Goal: Navigation & Orientation: Find specific page/section

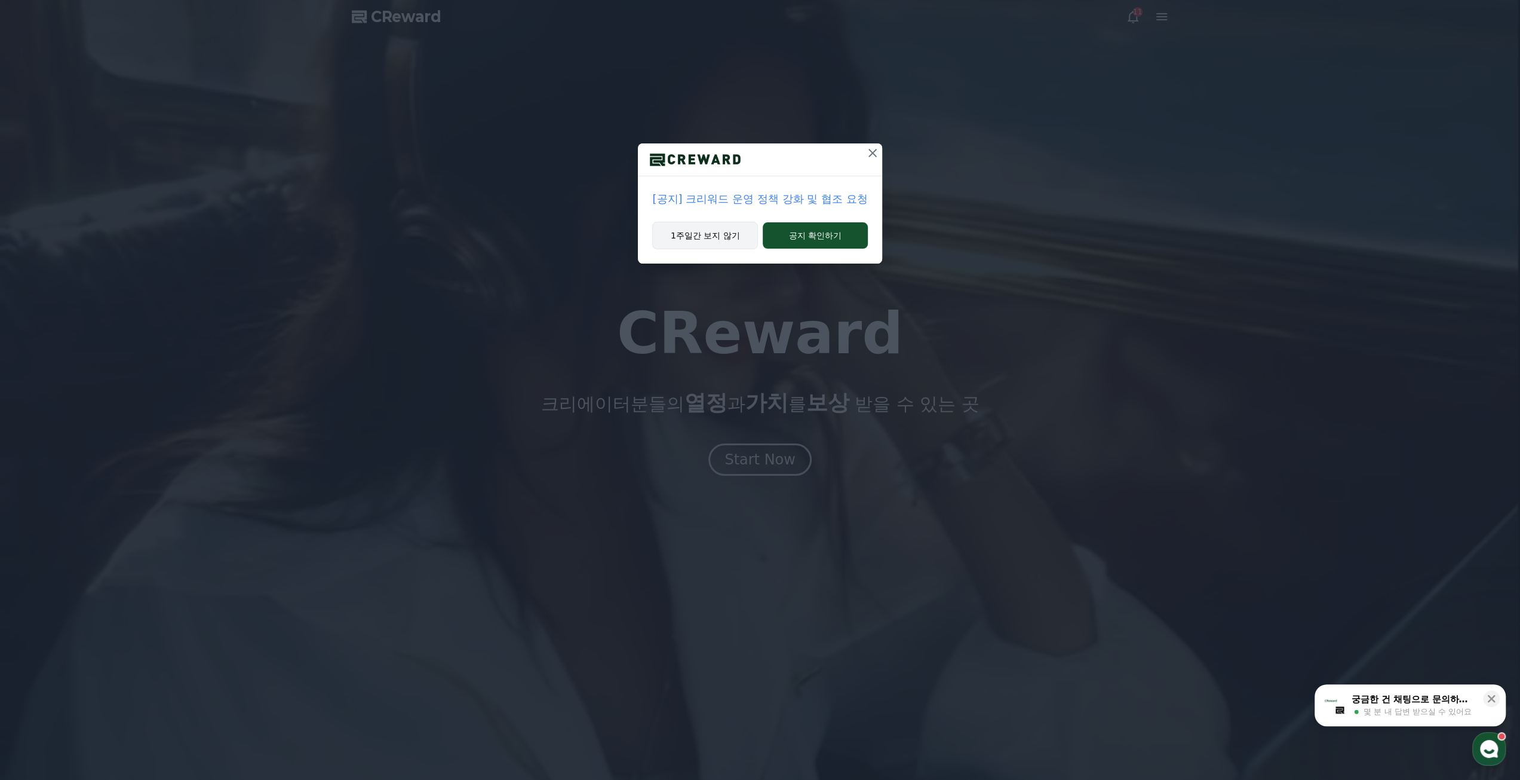
click at [728, 228] on button "1주일간 보지 않기" at bounding box center [705, 235] width 106 height 27
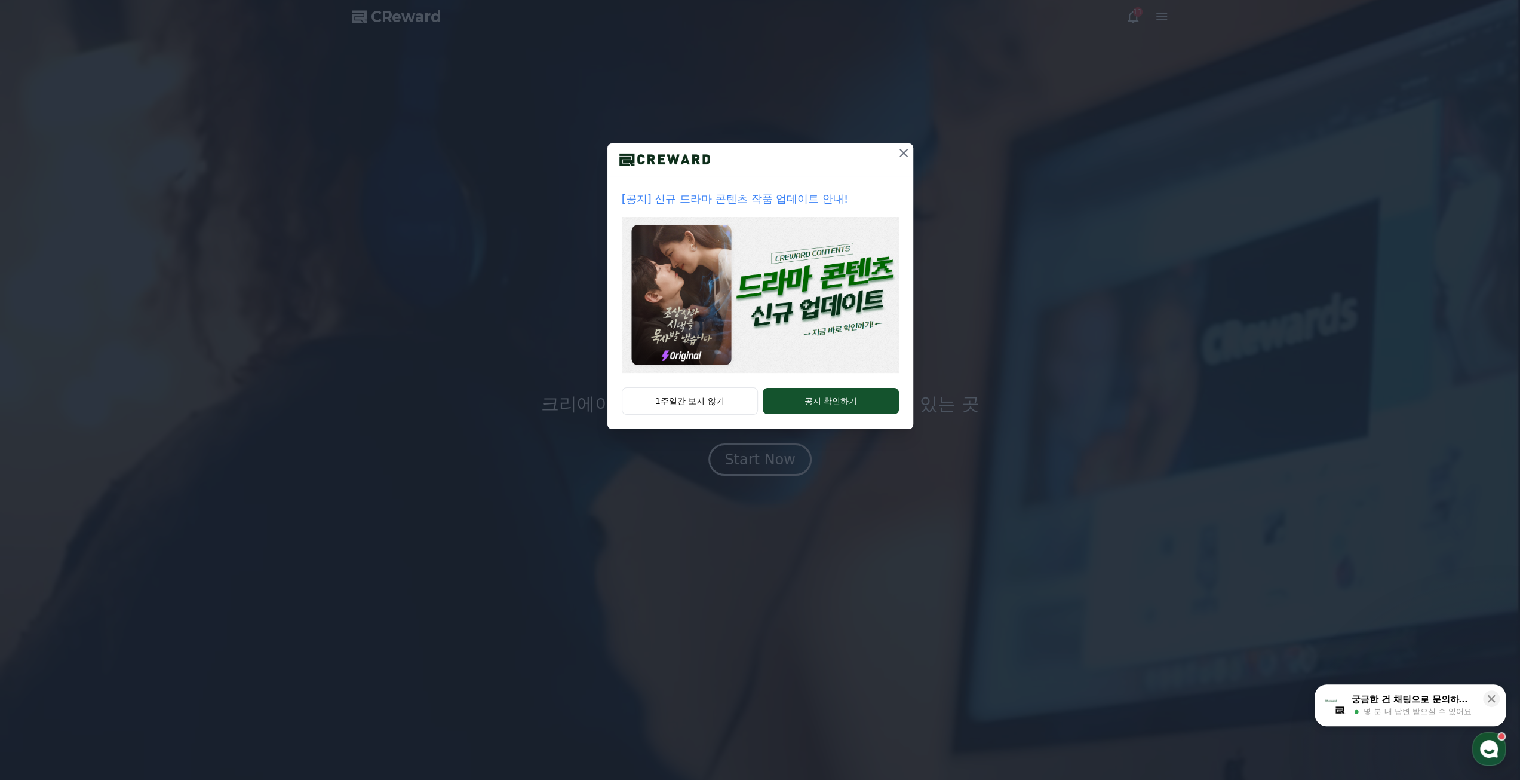
click at [900, 157] on icon at bounding box center [904, 153] width 8 height 8
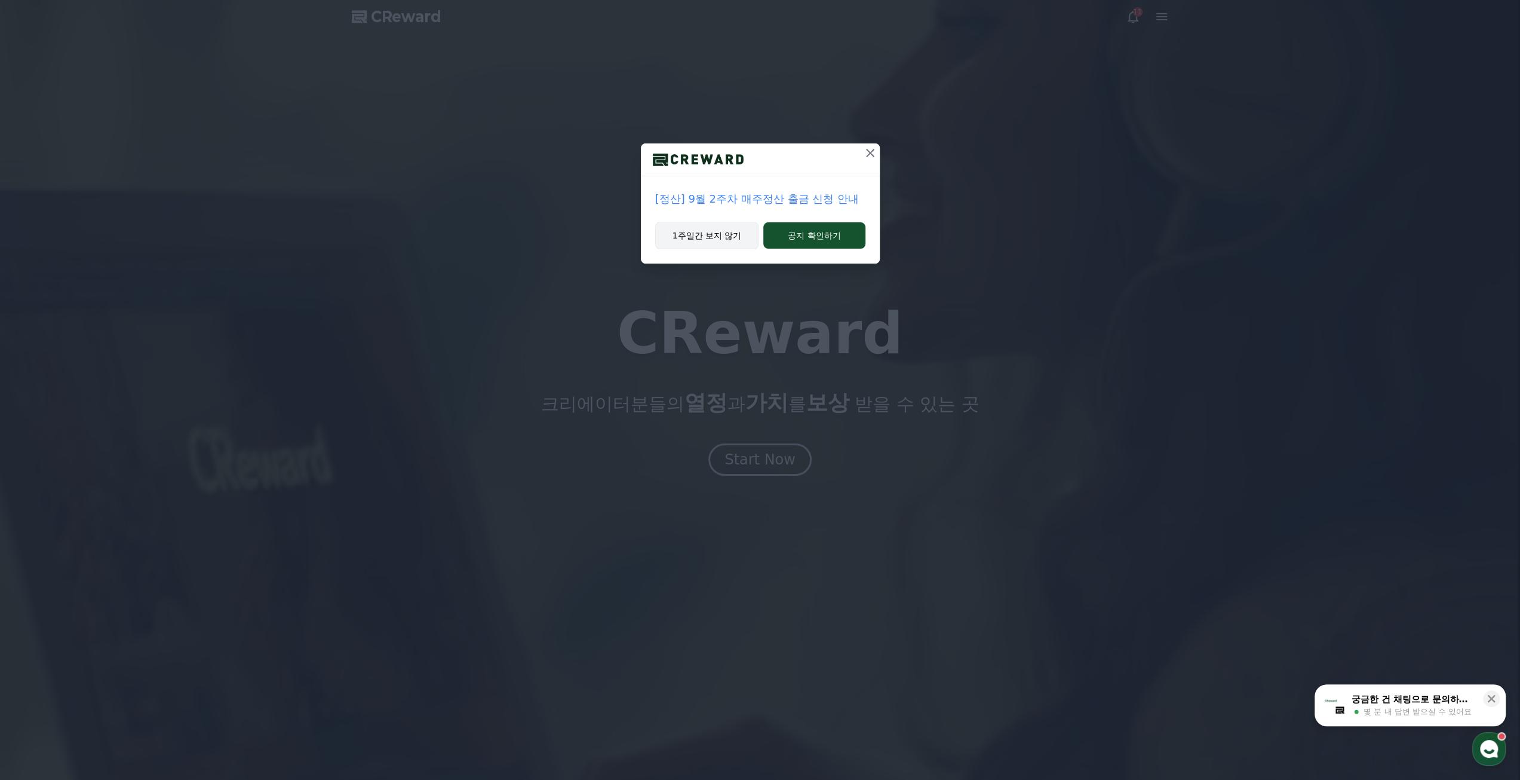
click at [705, 234] on button "1주일간 보지 않기" at bounding box center [707, 235] width 104 height 27
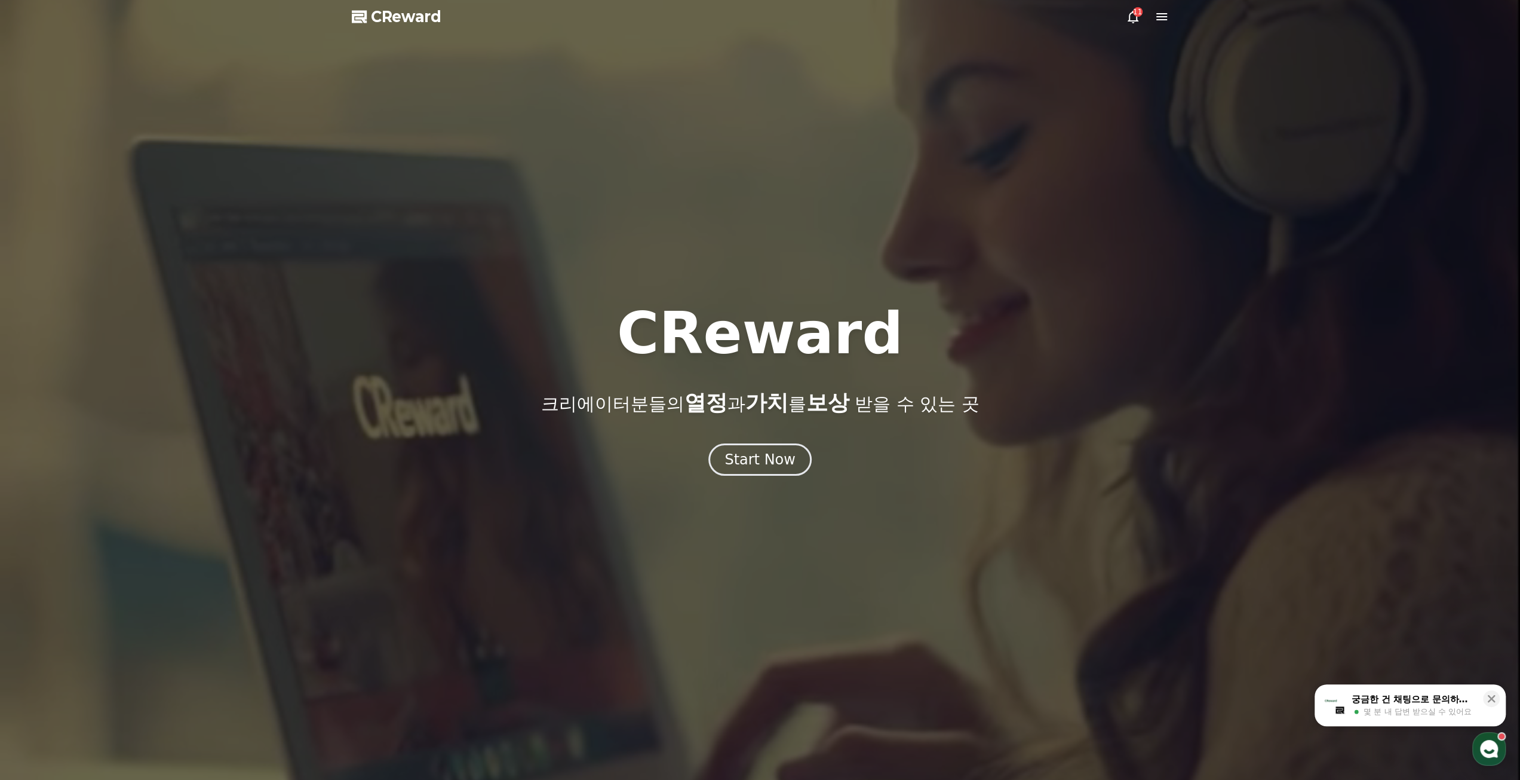
click at [1162, 18] on icon at bounding box center [1162, 17] width 14 height 14
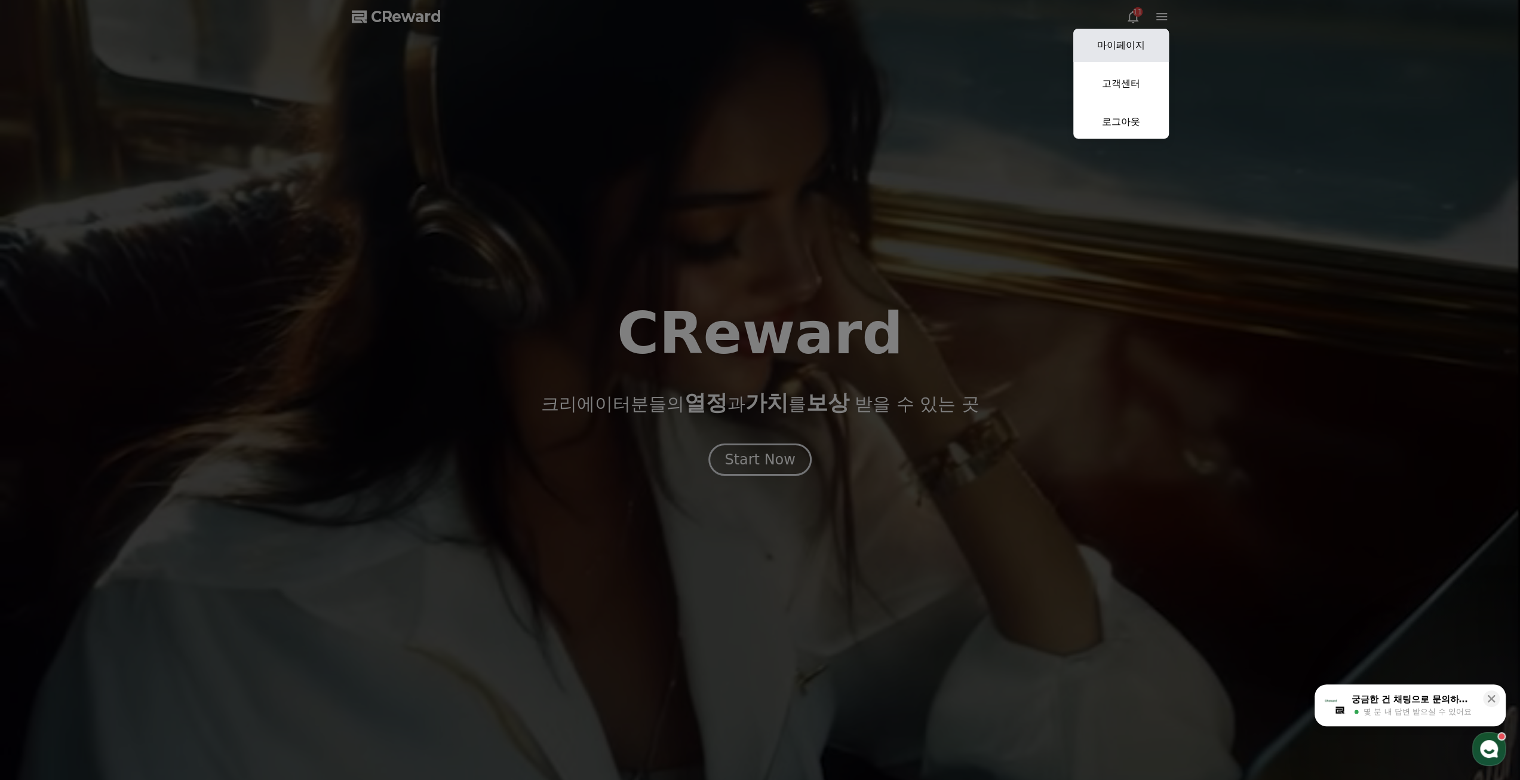
click at [1142, 53] on link "마이페이지" at bounding box center [1122, 45] width 96 height 33
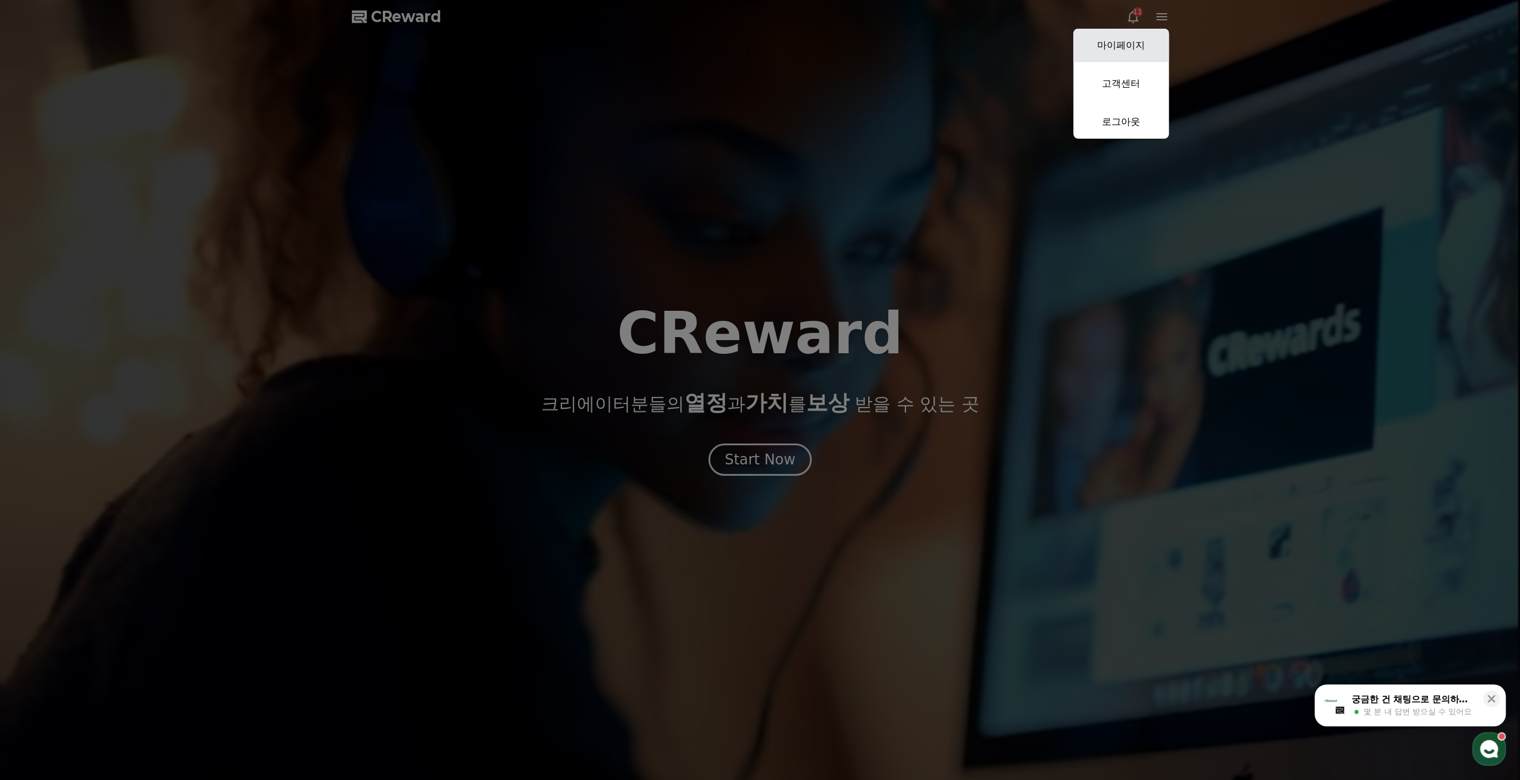
select select "**********"
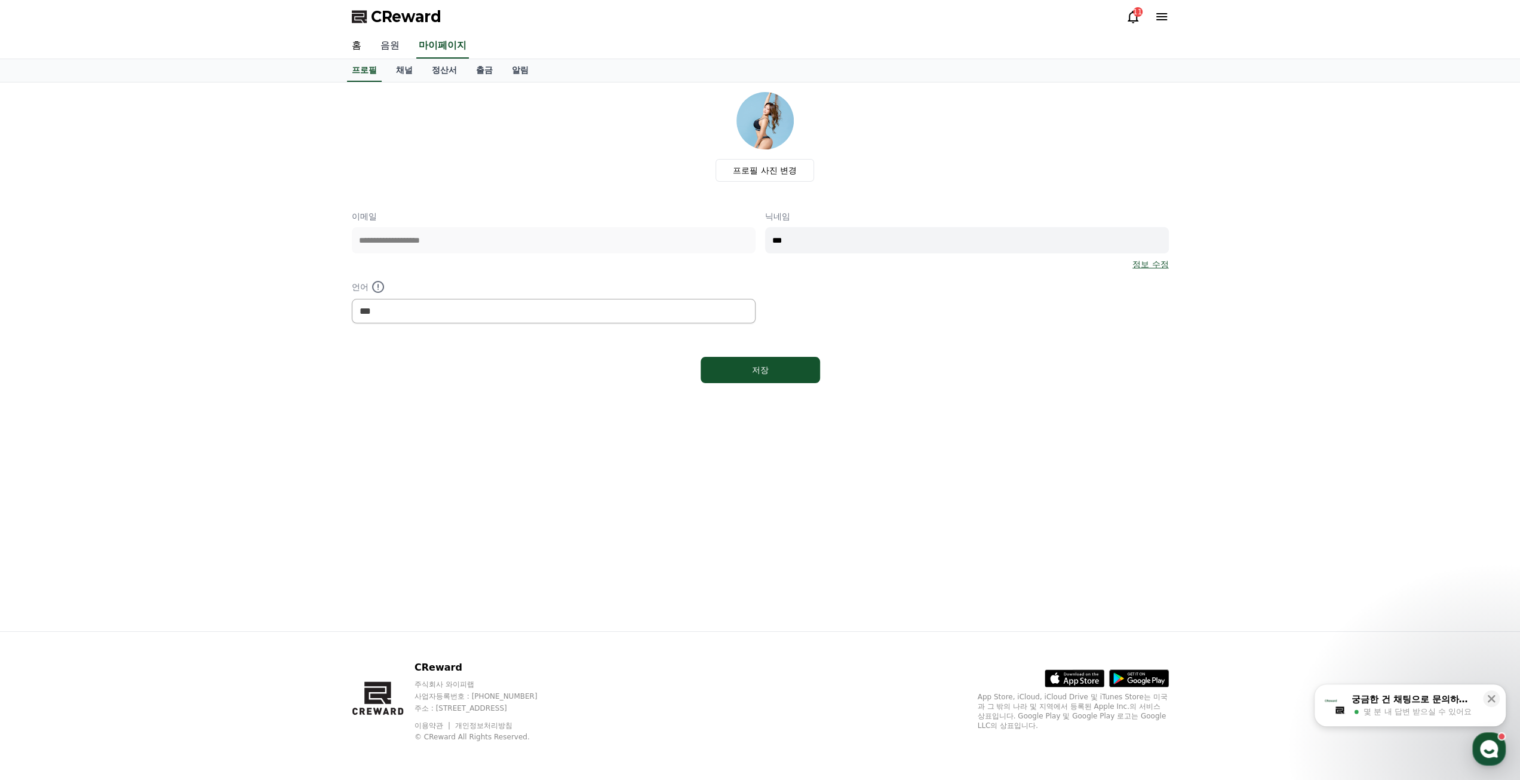
click at [400, 55] on link "음원" at bounding box center [390, 45] width 38 height 25
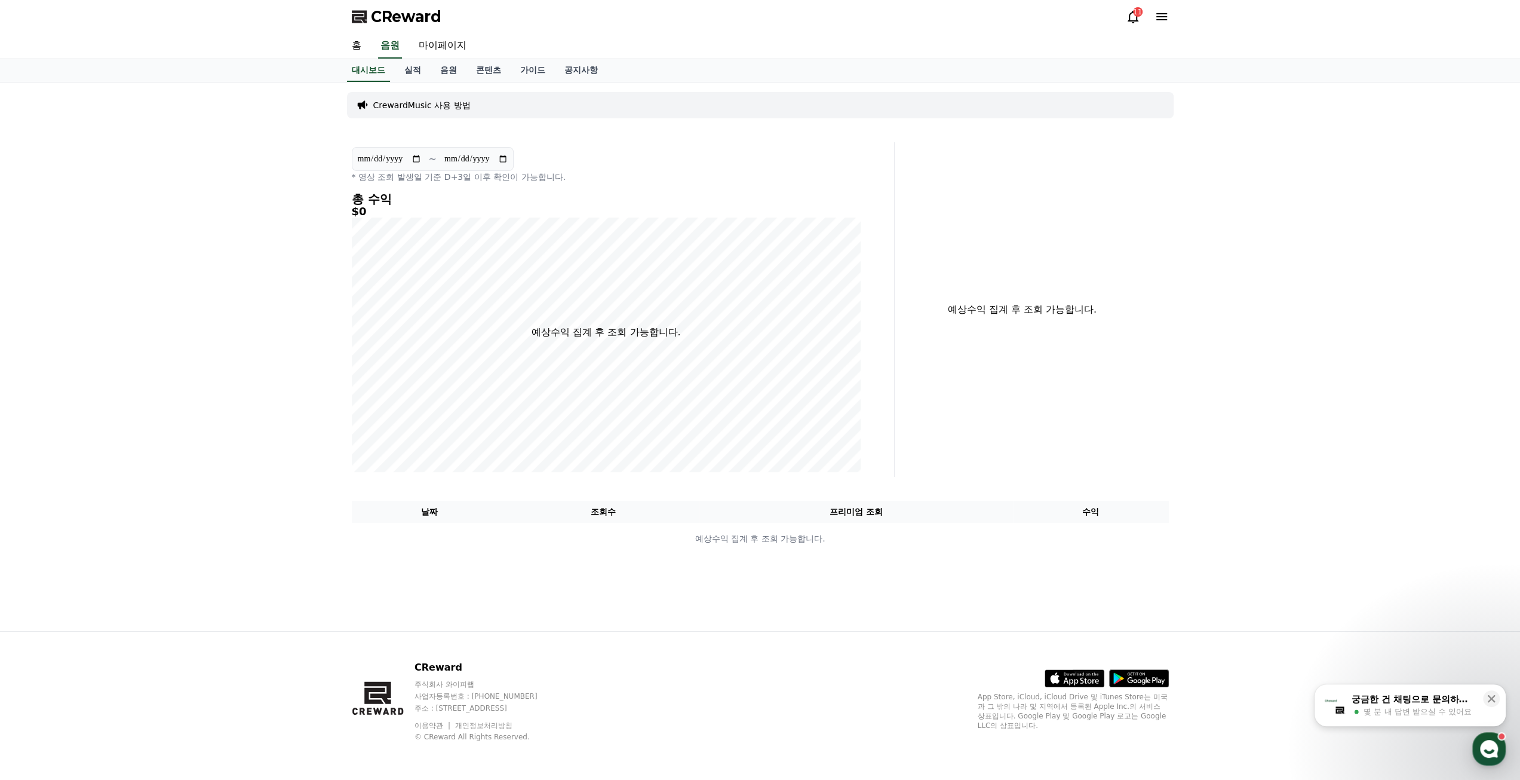
click at [376, 53] on div "홈 음원 마이페이지" at bounding box center [760, 45] width 836 height 25
click at [375, 50] on div "홈 음원 마이페이지" at bounding box center [760, 45] width 836 height 25
click at [369, 48] on link "홈" at bounding box center [356, 45] width 29 height 25
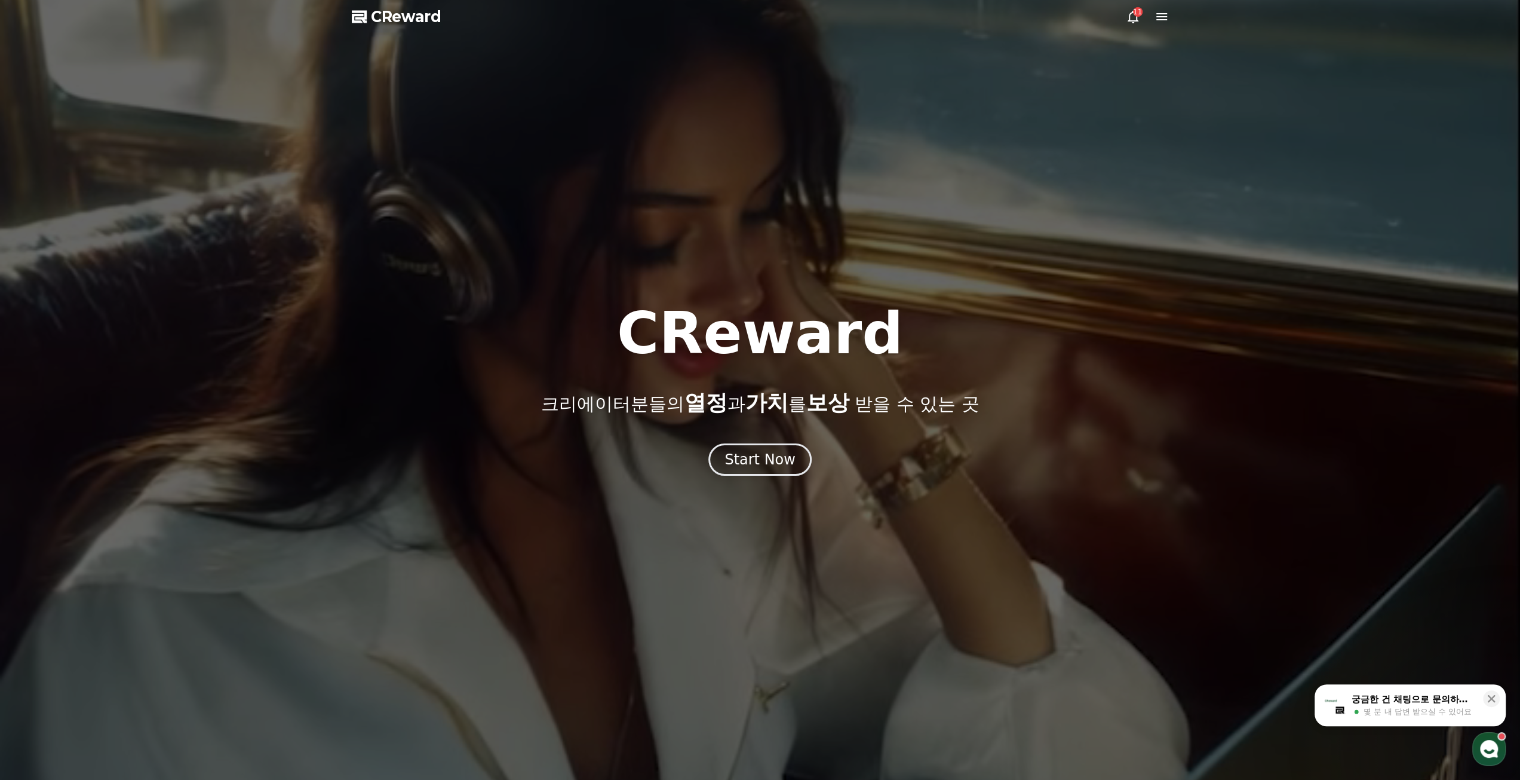
click at [363, 47] on div at bounding box center [760, 390] width 1520 height 780
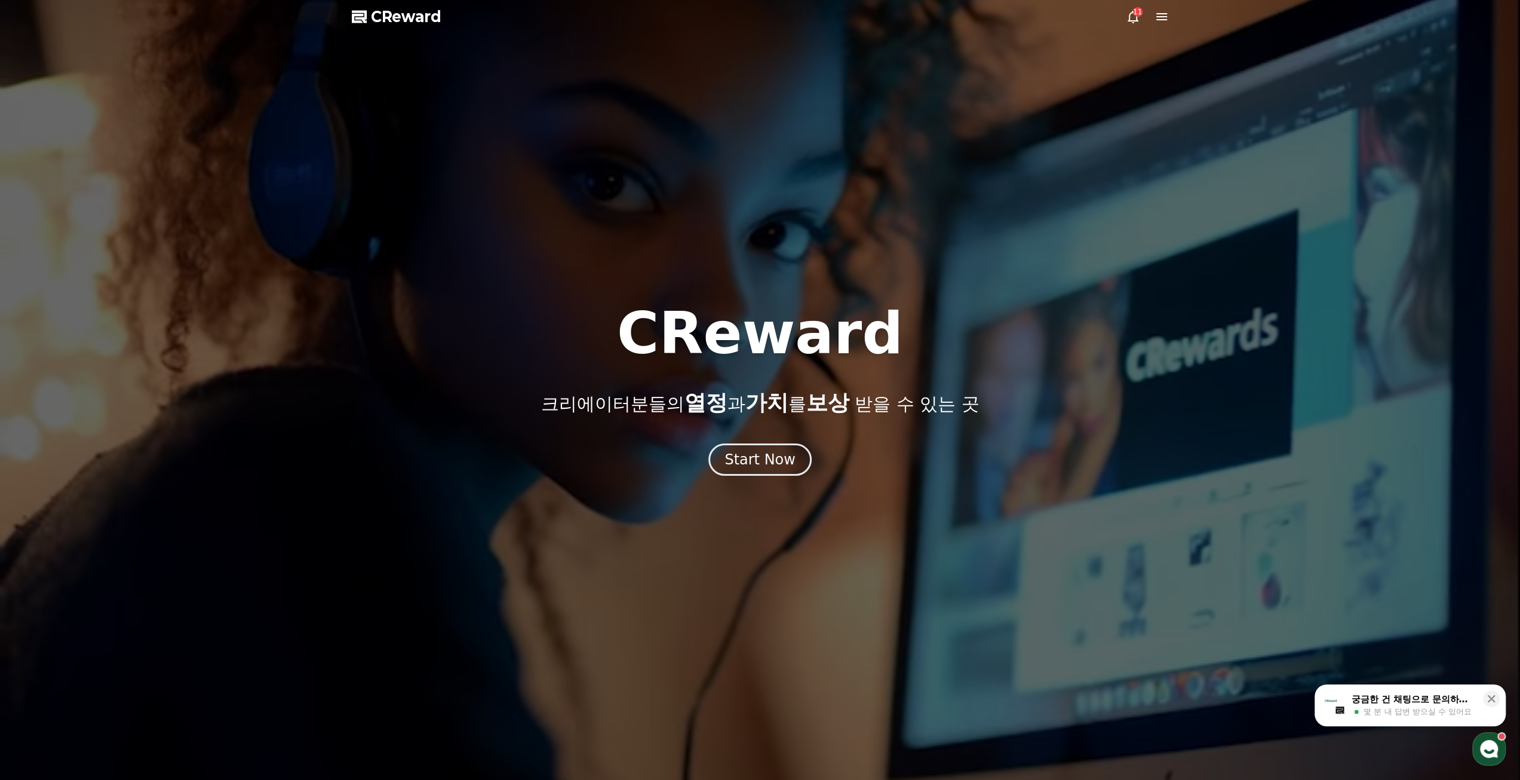
drag, startPoint x: 1148, startPoint y: 17, endPoint x: 1143, endPoint y: 20, distance: 6.2
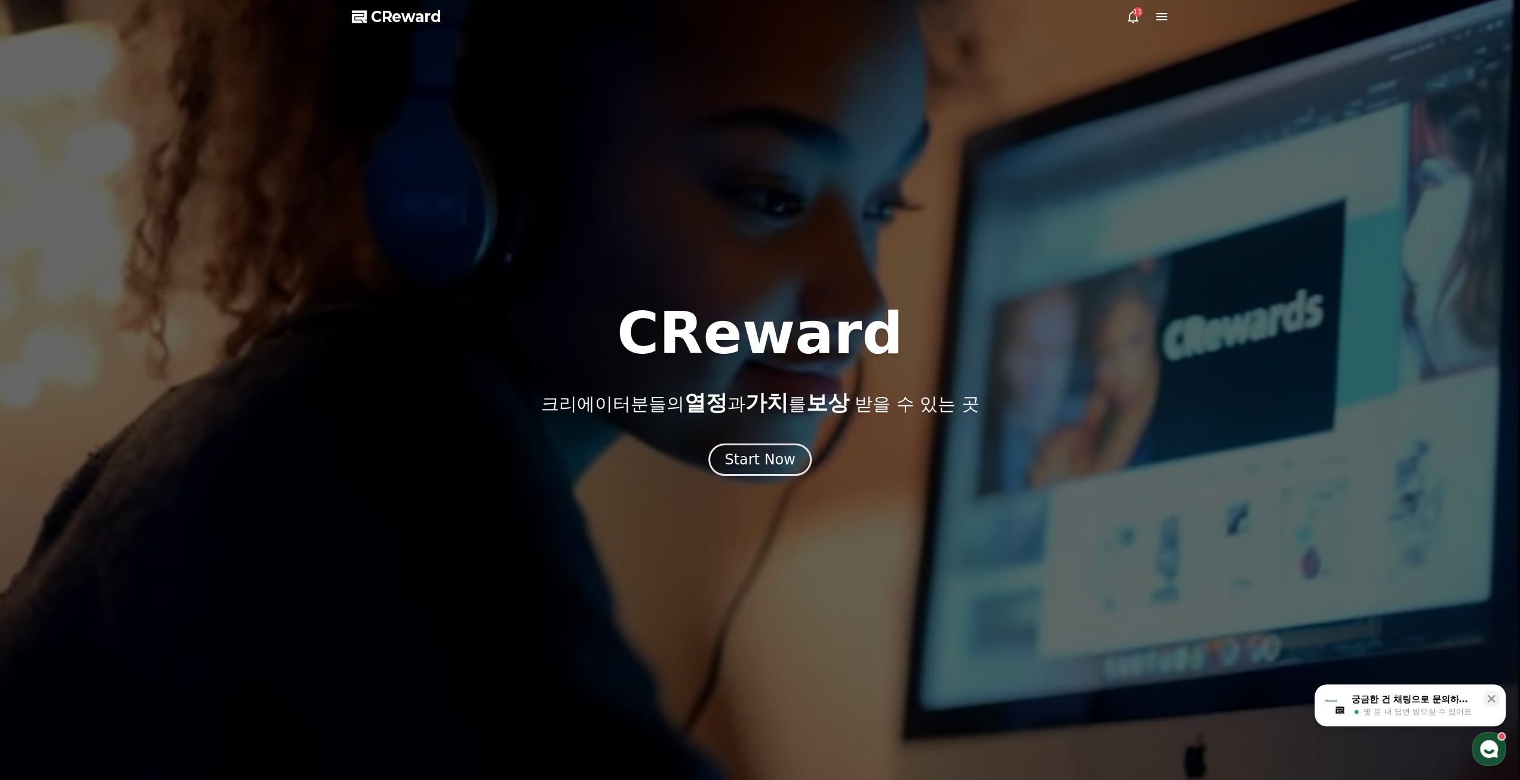
click at [1148, 17] on div "11" at bounding box center [1147, 17] width 43 height 14
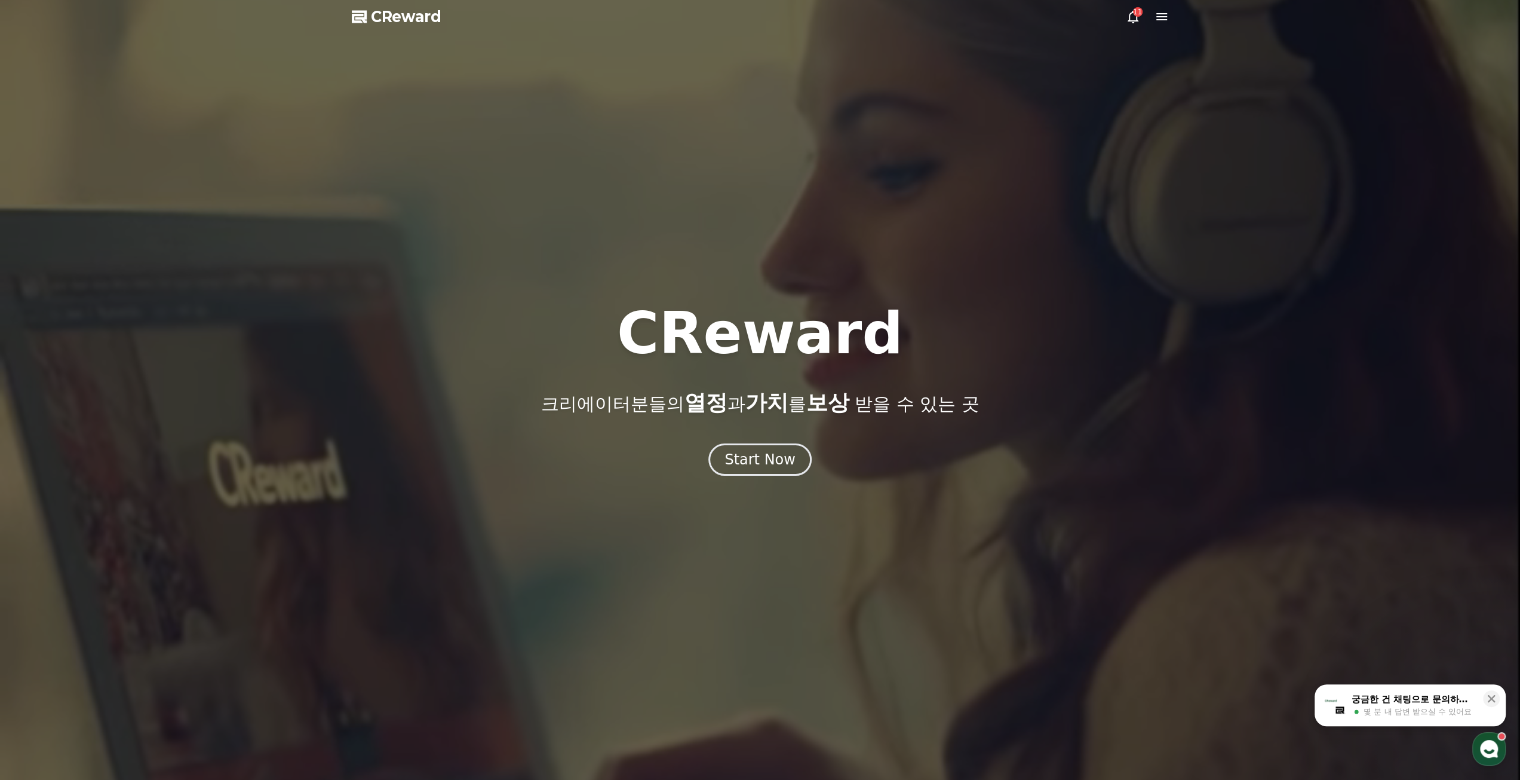
click at [1136, 20] on icon at bounding box center [1133, 17] width 11 height 13
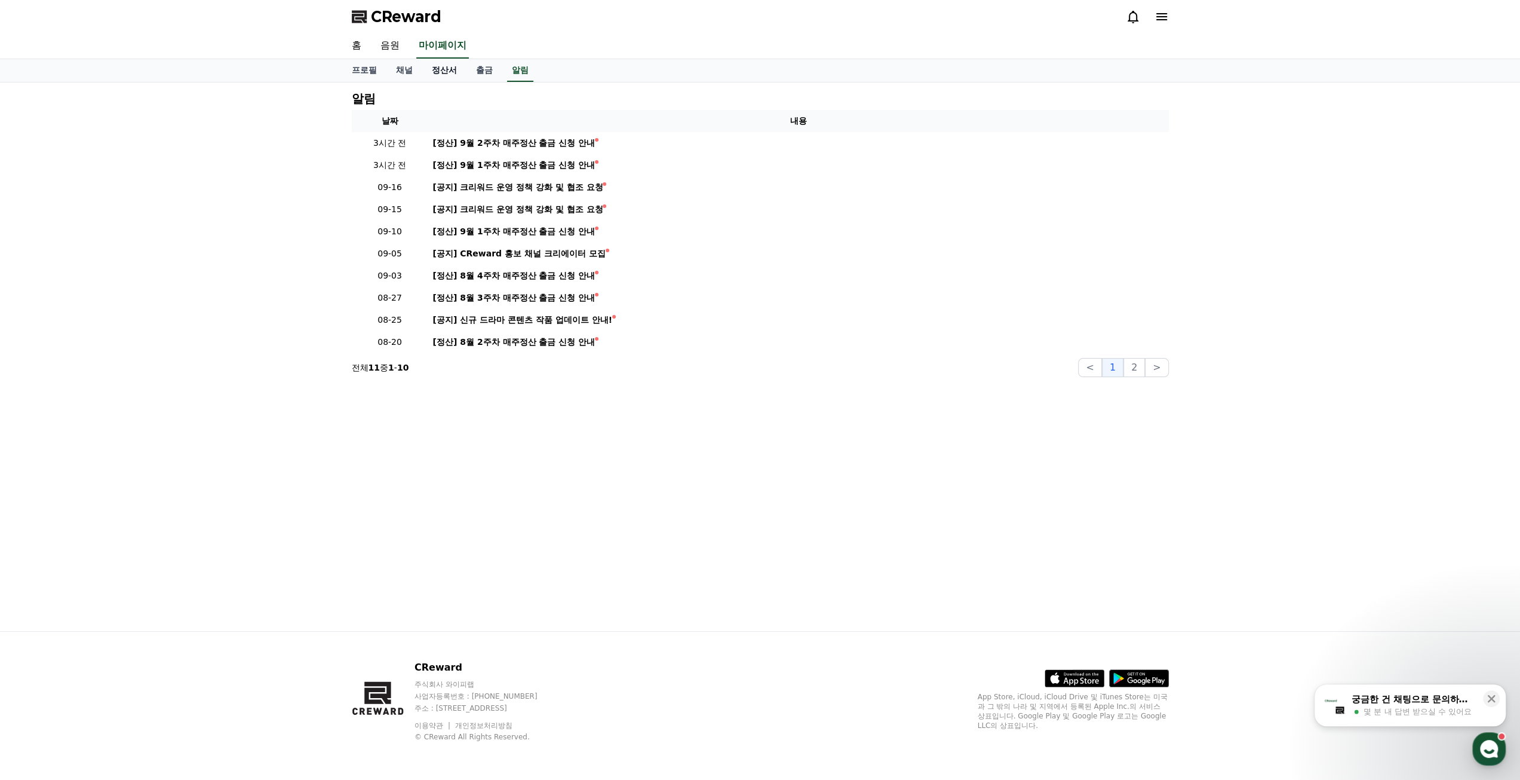
click at [434, 70] on link "정산서" at bounding box center [444, 70] width 44 height 23
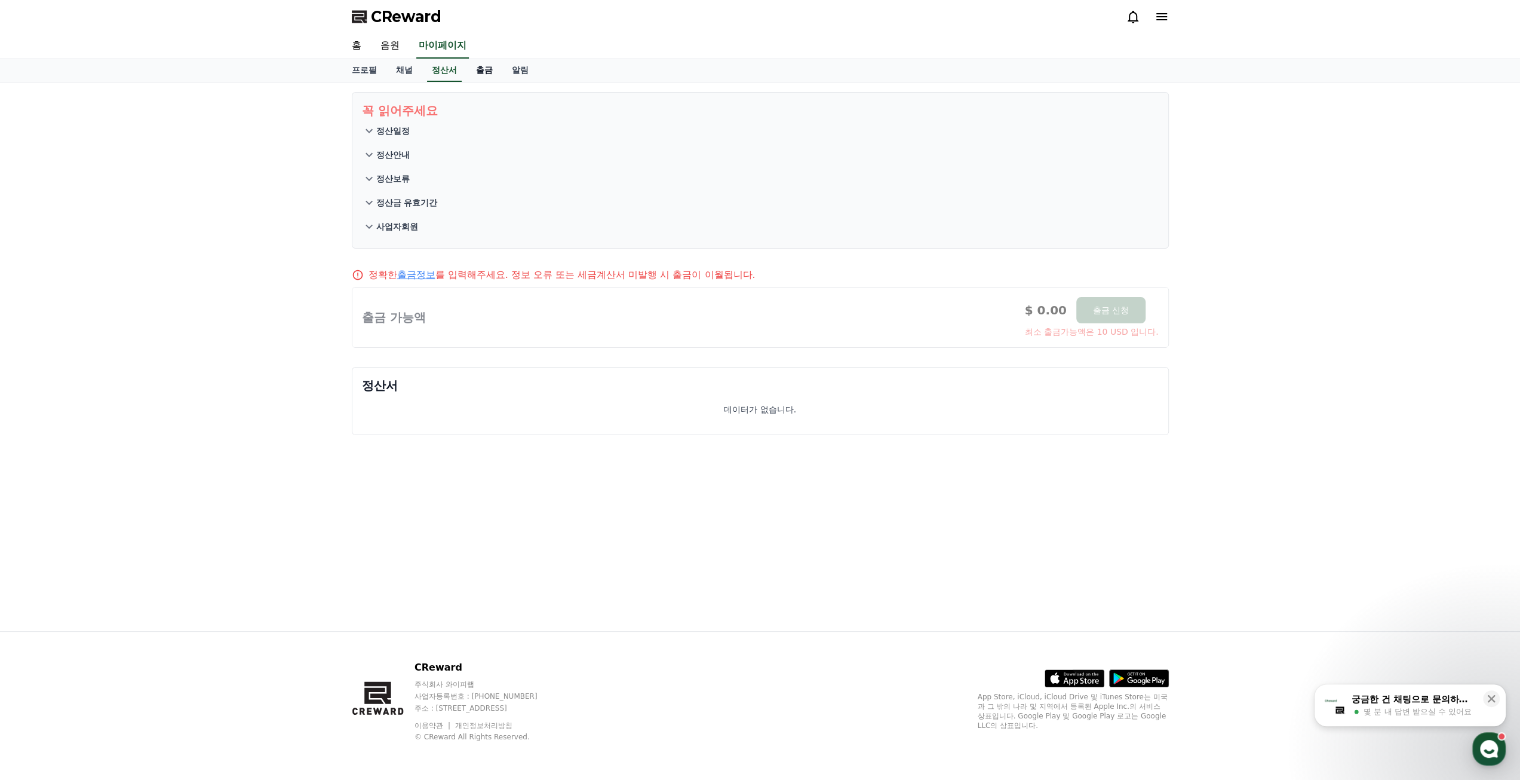
click at [487, 75] on link "출금" at bounding box center [485, 70] width 36 height 23
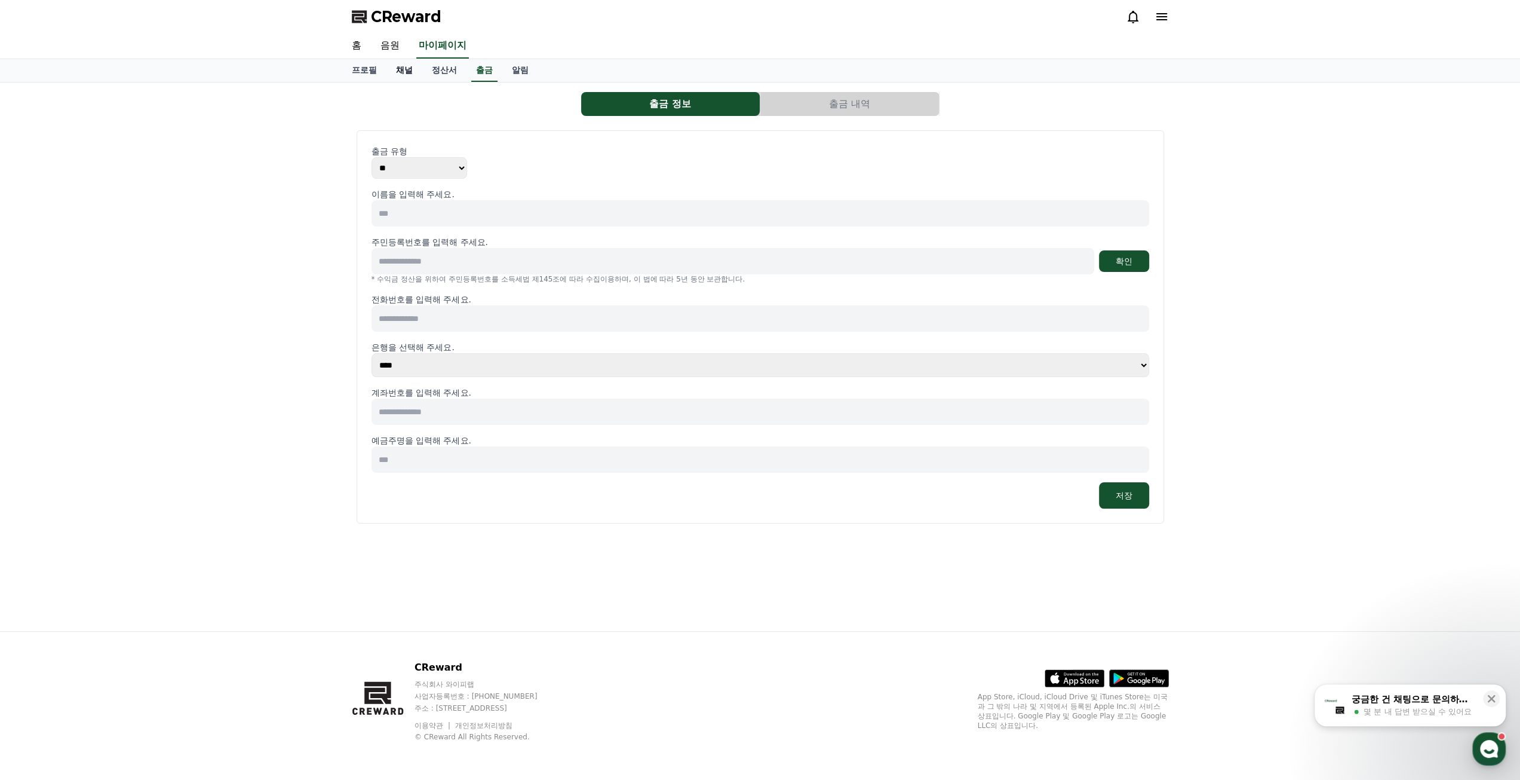
click at [418, 71] on link "채널" at bounding box center [405, 70] width 36 height 23
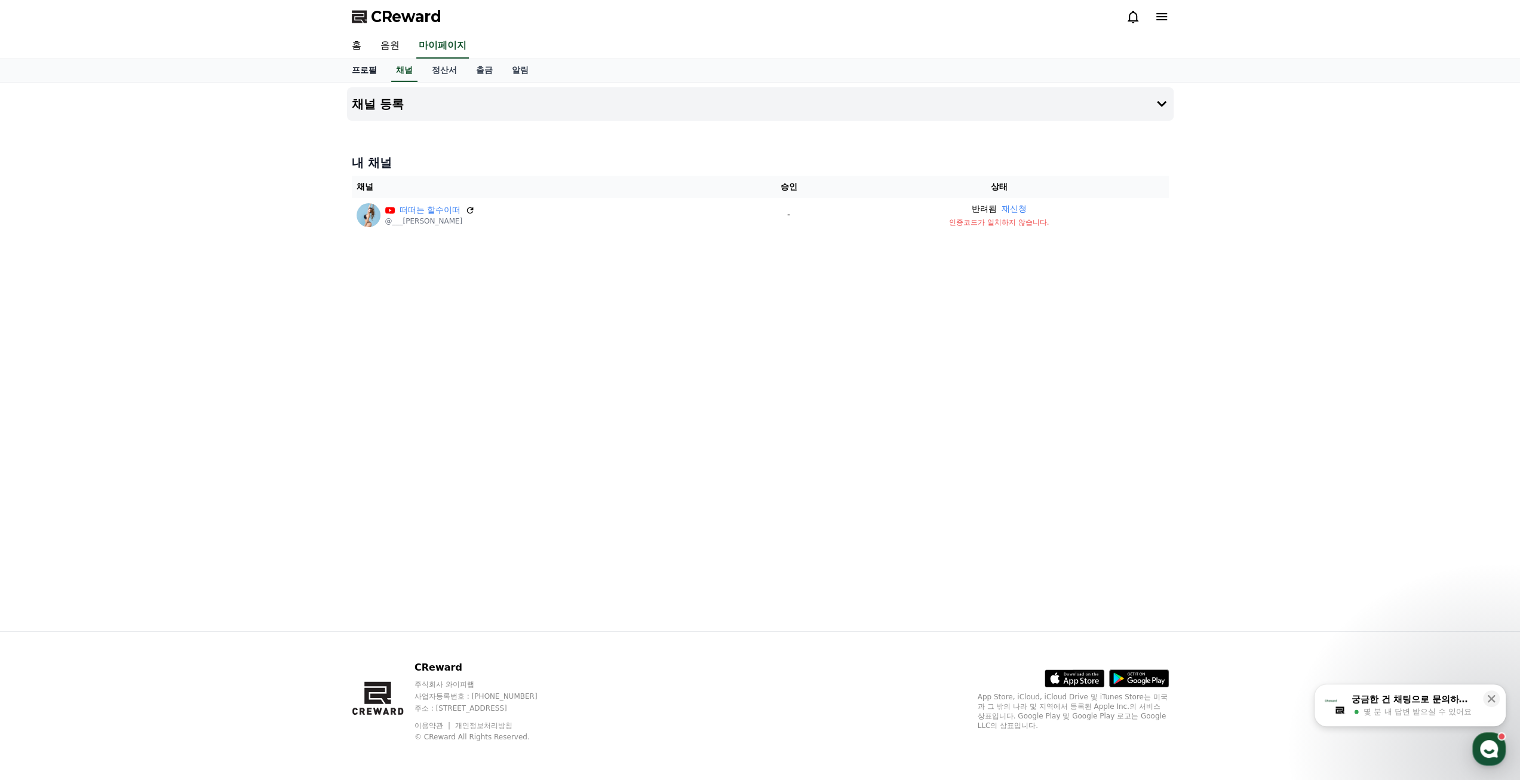
click at [355, 73] on link "프로필" at bounding box center [364, 70] width 44 height 23
select select "**********"
